Goal: Task Accomplishment & Management: Use online tool/utility

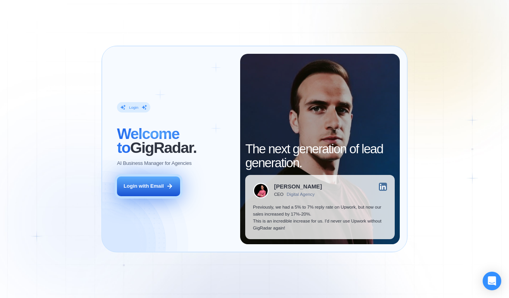
click at [153, 187] on div "Login with Email" at bounding box center [144, 186] width 40 height 7
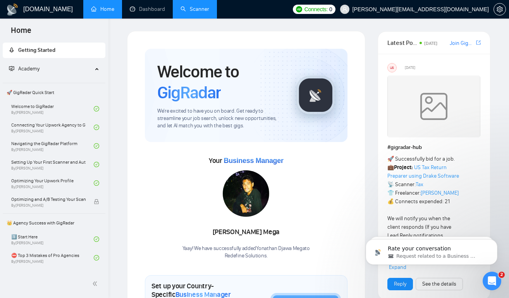
click at [198, 12] on link "Scanner" at bounding box center [195, 9] width 29 height 7
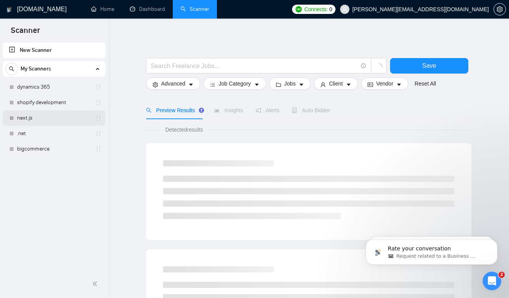
click at [62, 115] on link "next.js" at bounding box center [54, 117] width 74 height 15
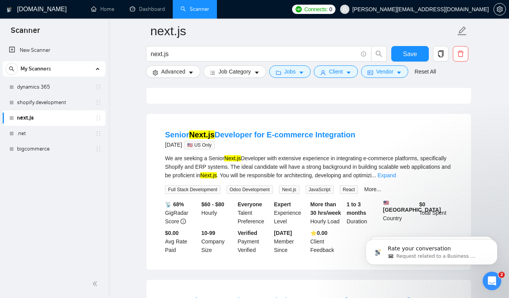
scroll to position [215, 0]
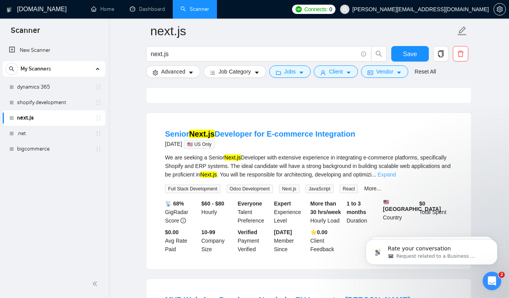
click at [396, 178] on link "Expand" at bounding box center [387, 175] width 18 height 6
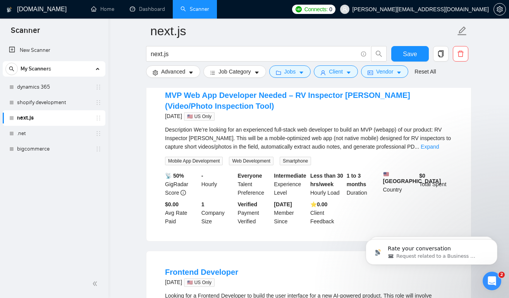
scroll to position [583, 0]
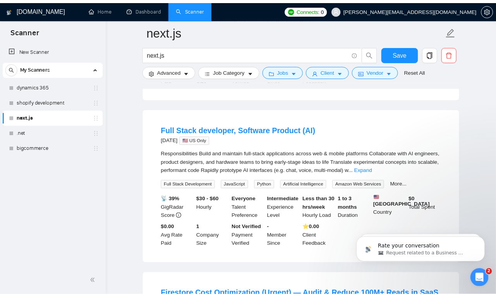
scroll to position [1469, 0]
